Goal: Information Seeking & Learning: Learn about a topic

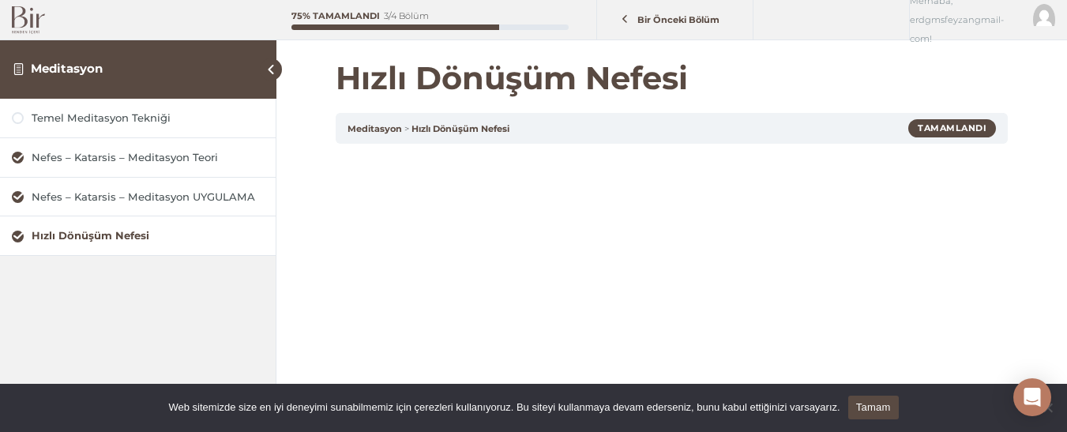
scroll to position [200, 0]
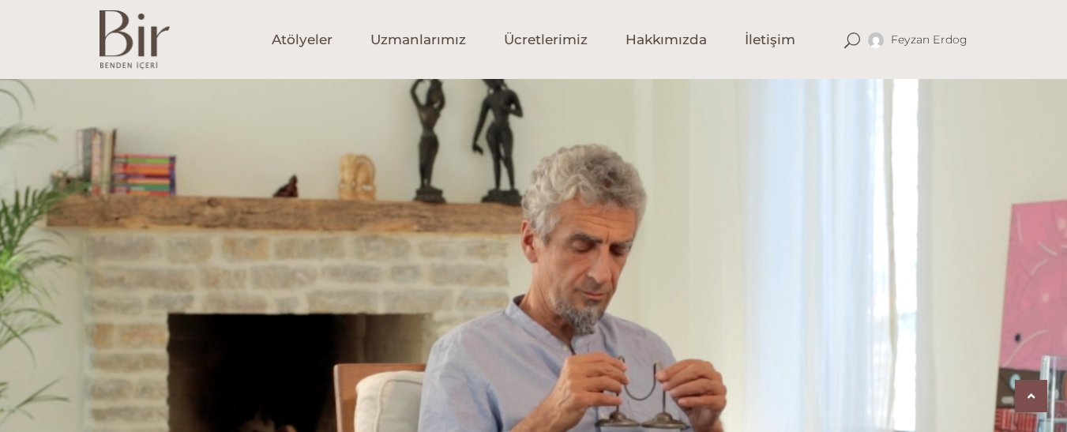
scroll to position [1420, 0]
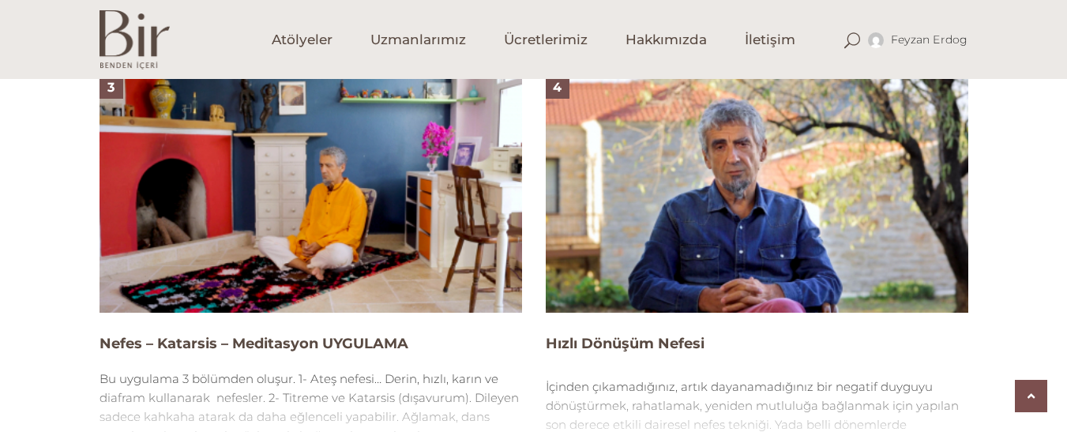
click at [295, 196] on img at bounding box center [311, 194] width 422 height 238
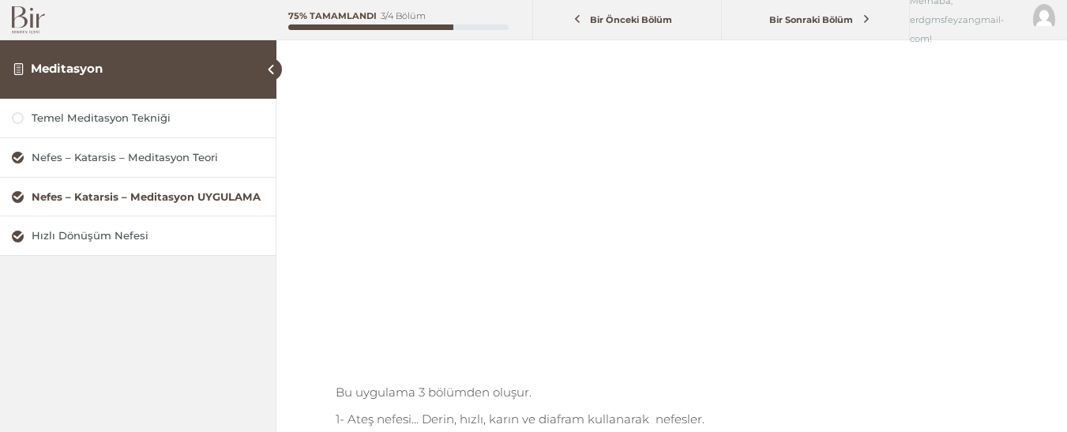
scroll to position [200, 0]
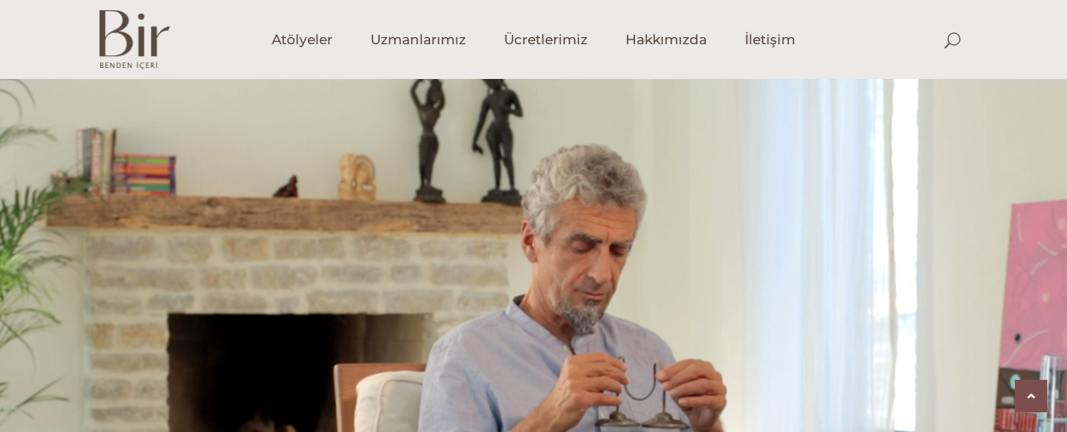
scroll to position [1420, 0]
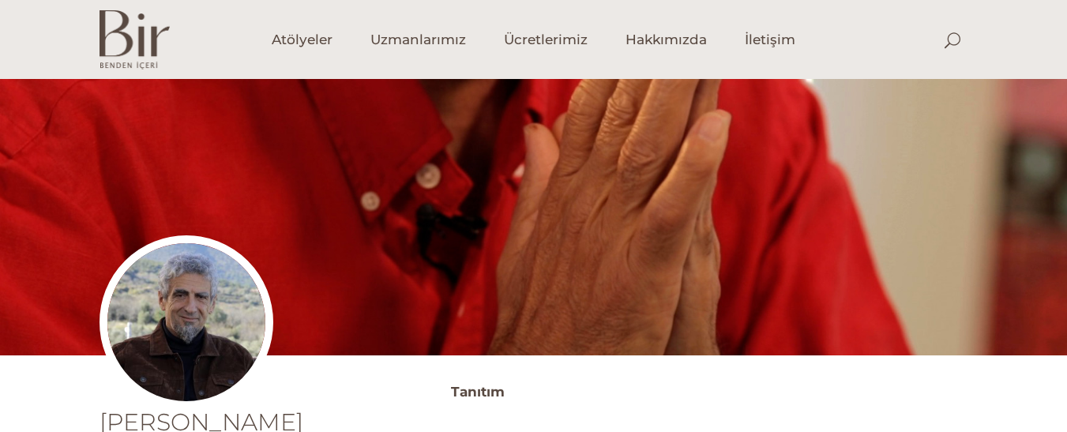
scroll to position [758, 0]
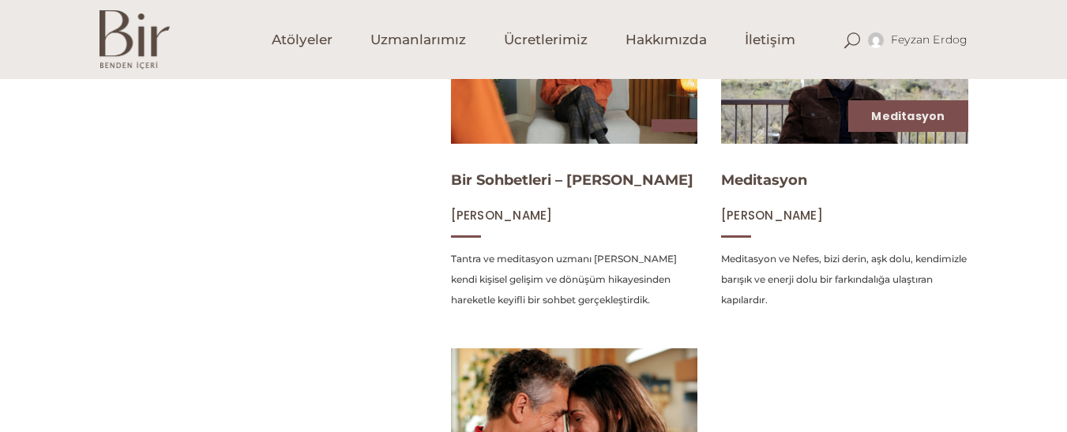
click at [701, 376] on img at bounding box center [574, 417] width 254 height 143
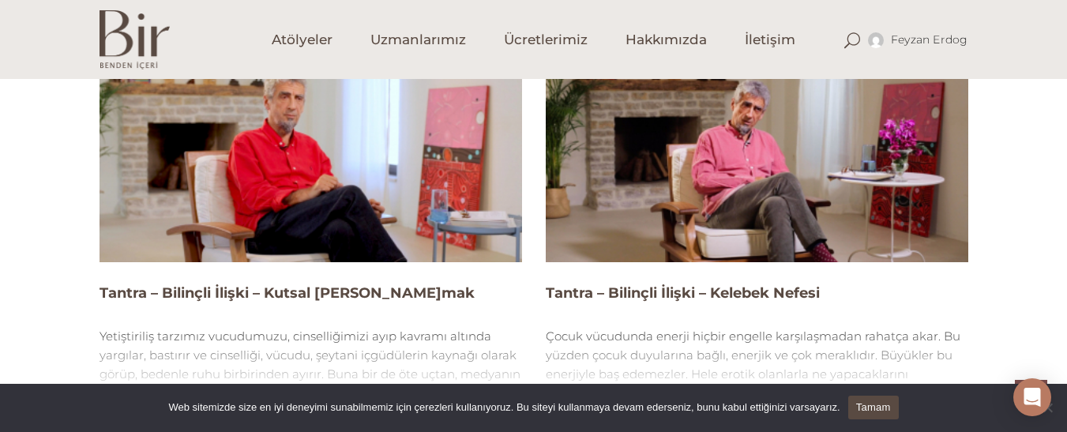
scroll to position [1548, 0]
click at [746, 208] on img at bounding box center [757, 144] width 422 height 238
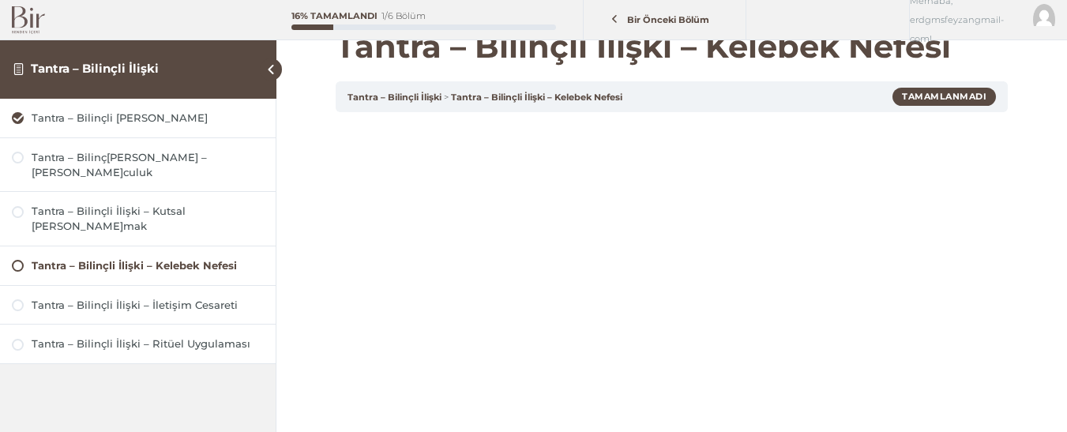
scroll to position [158, 0]
